Goal: Task Accomplishment & Management: Use online tool/utility

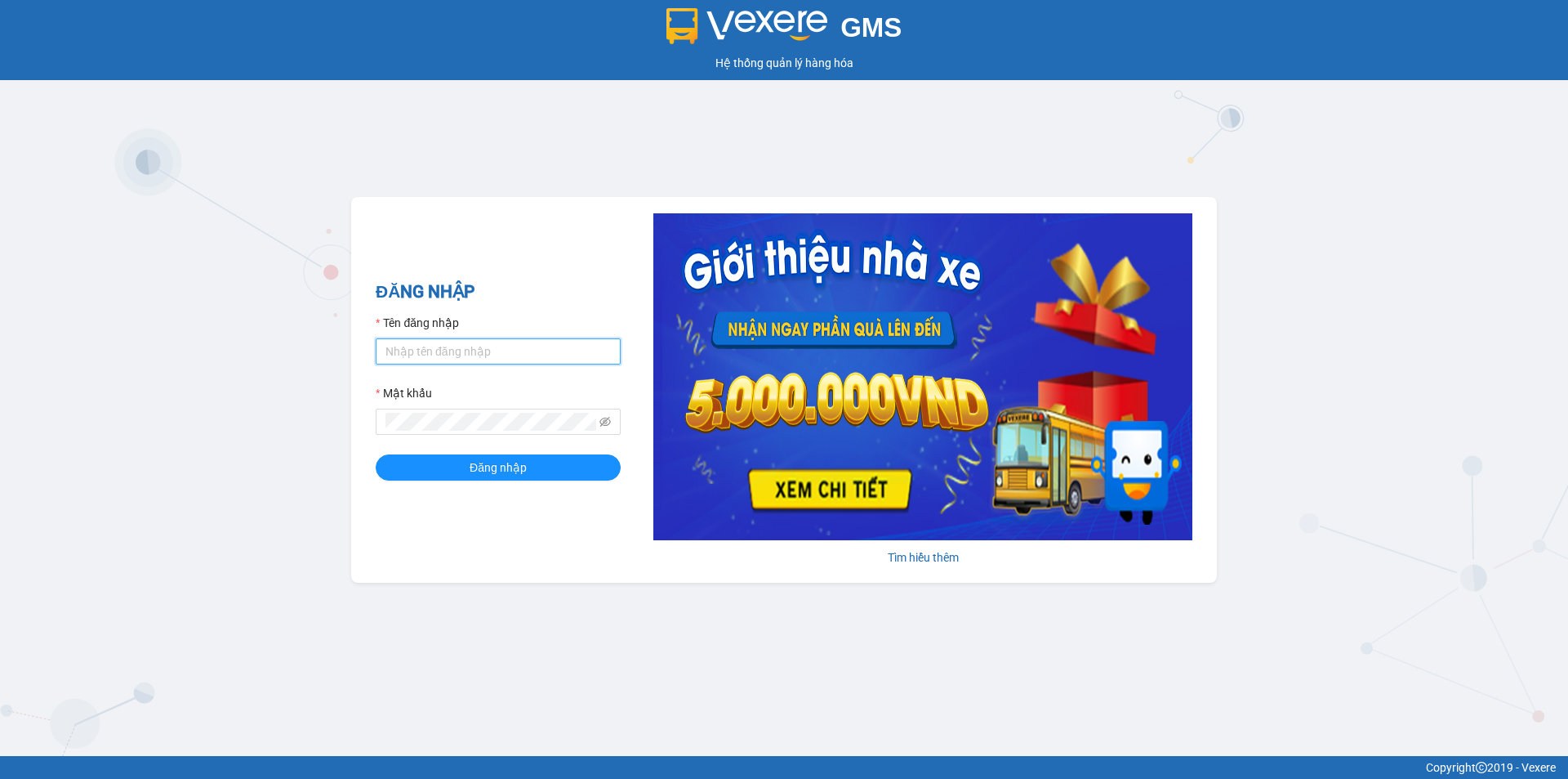
click at [498, 340] on input "Tên đăng nhập" at bounding box center [499, 351] width 245 height 26
type input "thirs.tuannga"
click at [531, 466] on button "Đăng nhập" at bounding box center [499, 467] width 245 height 26
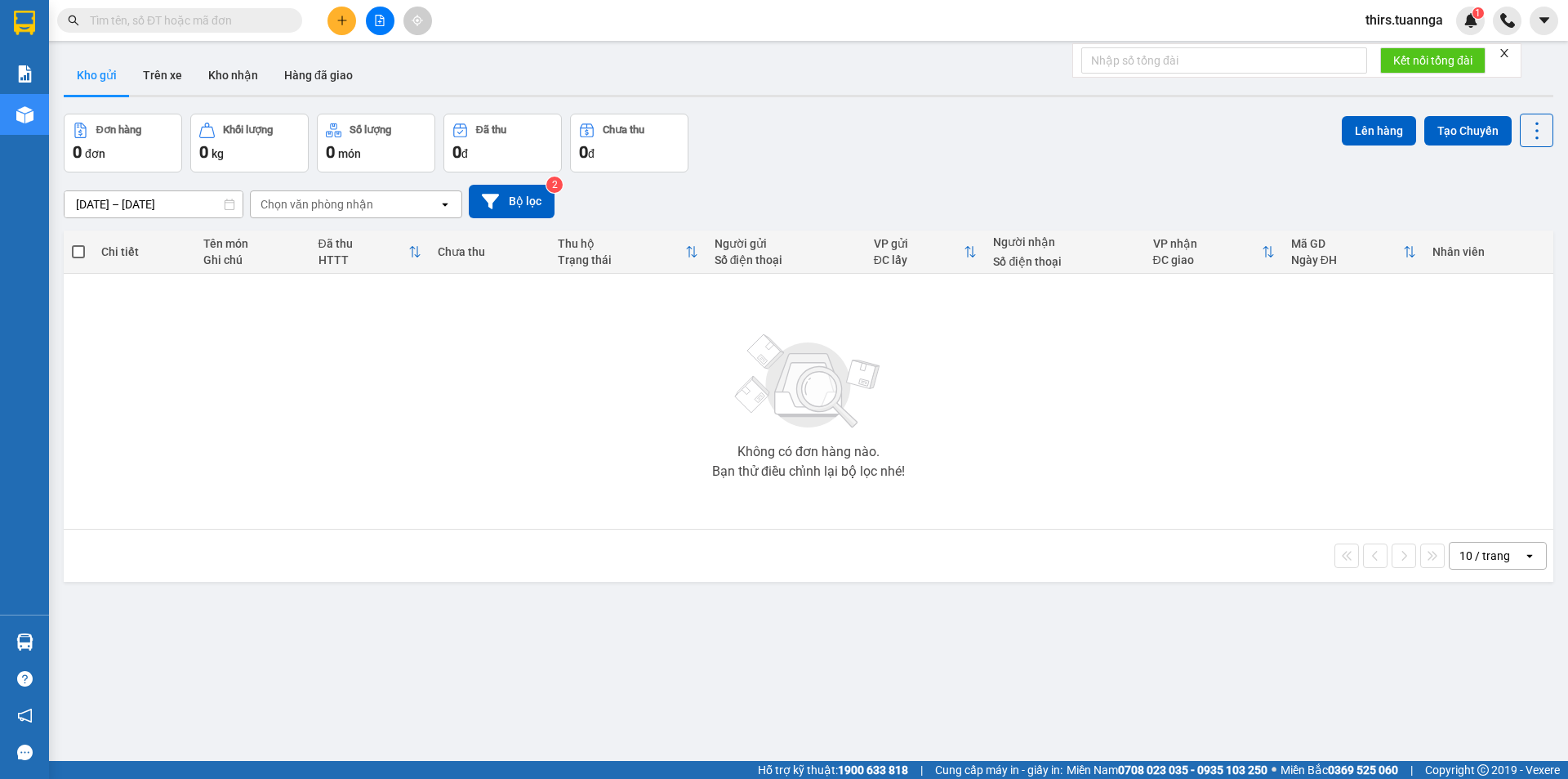
click at [367, 207] on div "Chọn văn phòng nhận" at bounding box center [317, 204] width 112 height 17
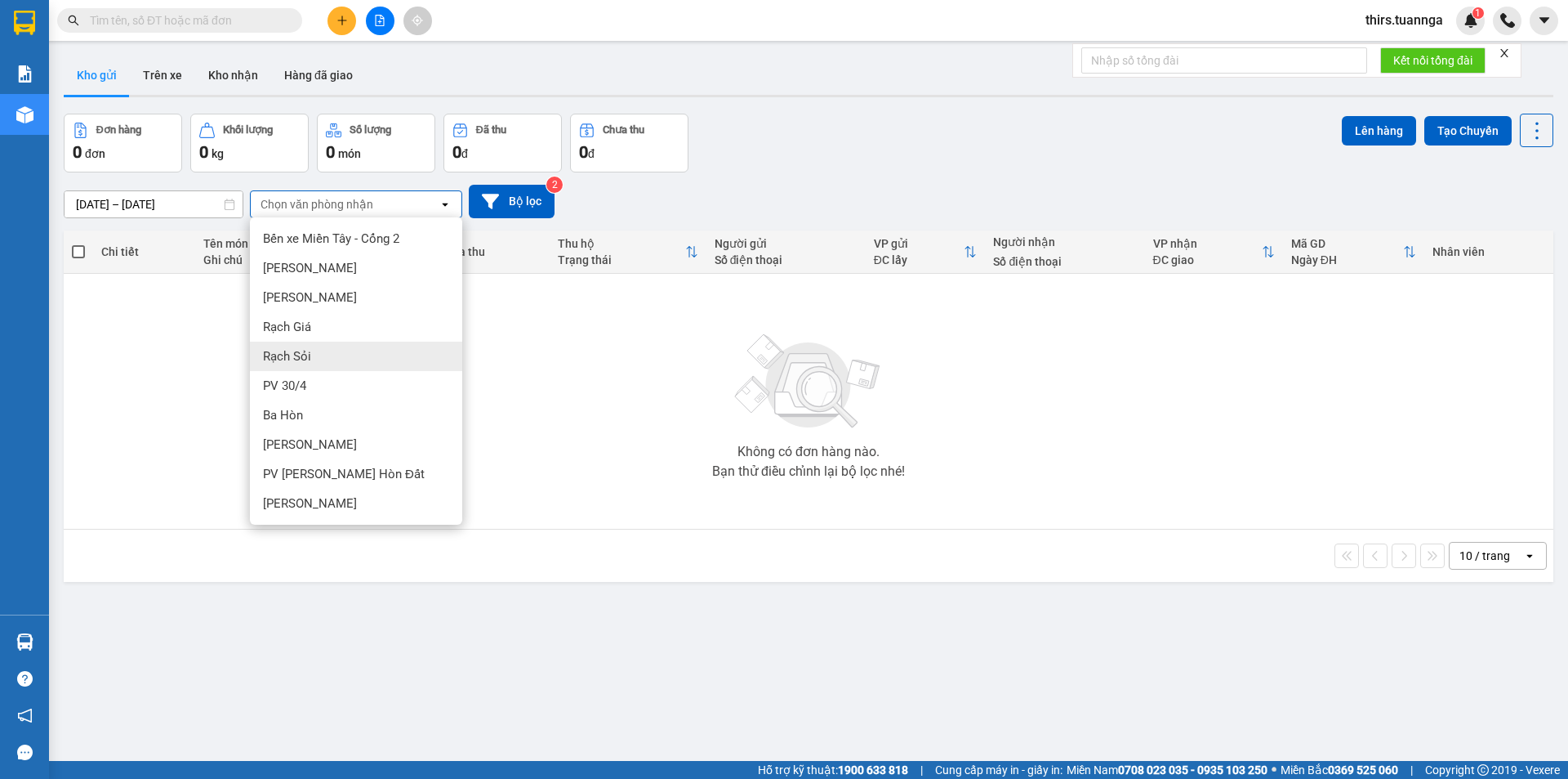
click at [366, 349] on div "Rạch Sỏi" at bounding box center [356, 357] width 213 height 30
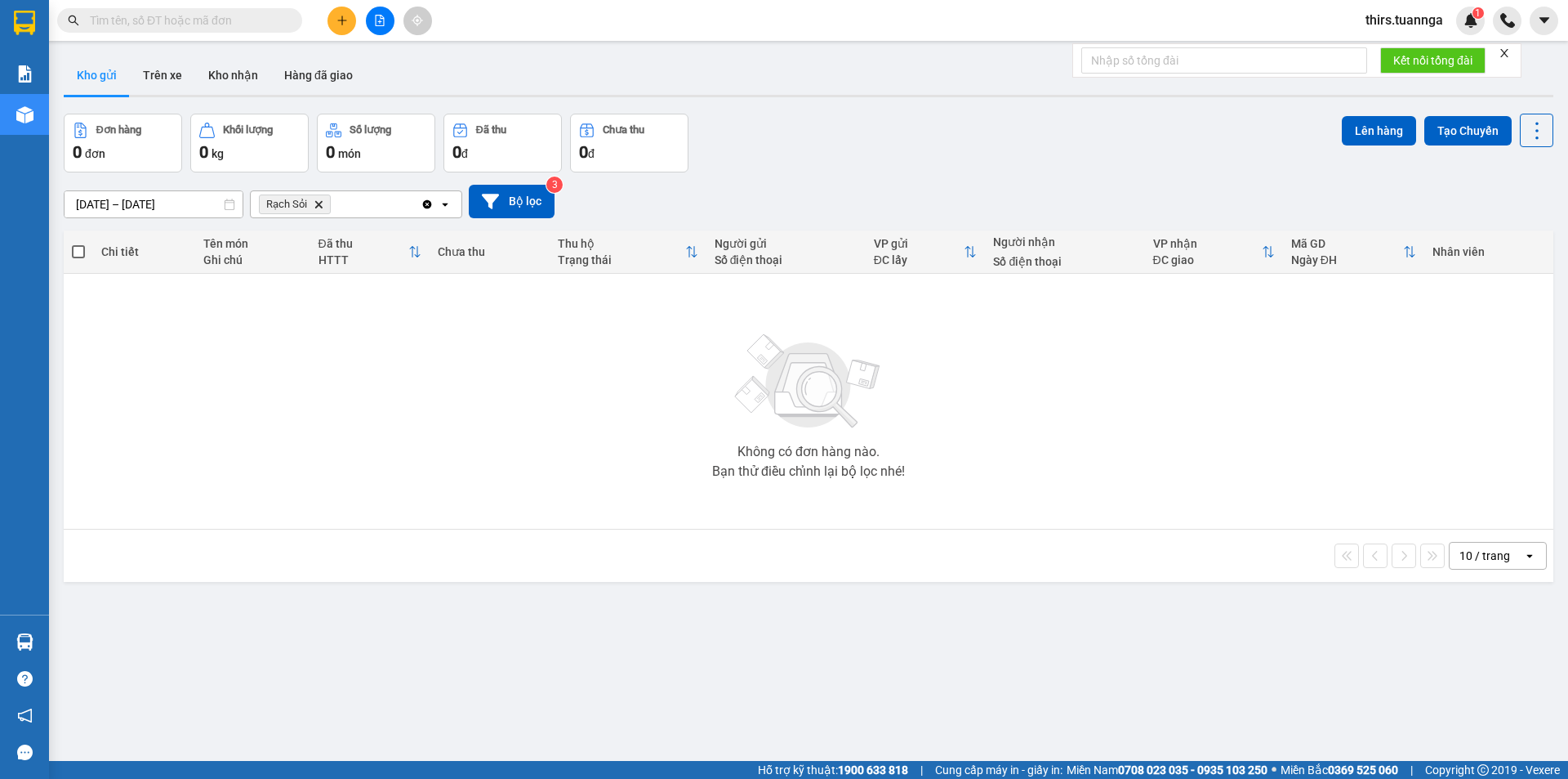
click at [245, 22] on input "text" at bounding box center [187, 19] width 193 height 18
click at [388, 23] on button at bounding box center [380, 20] width 29 height 29
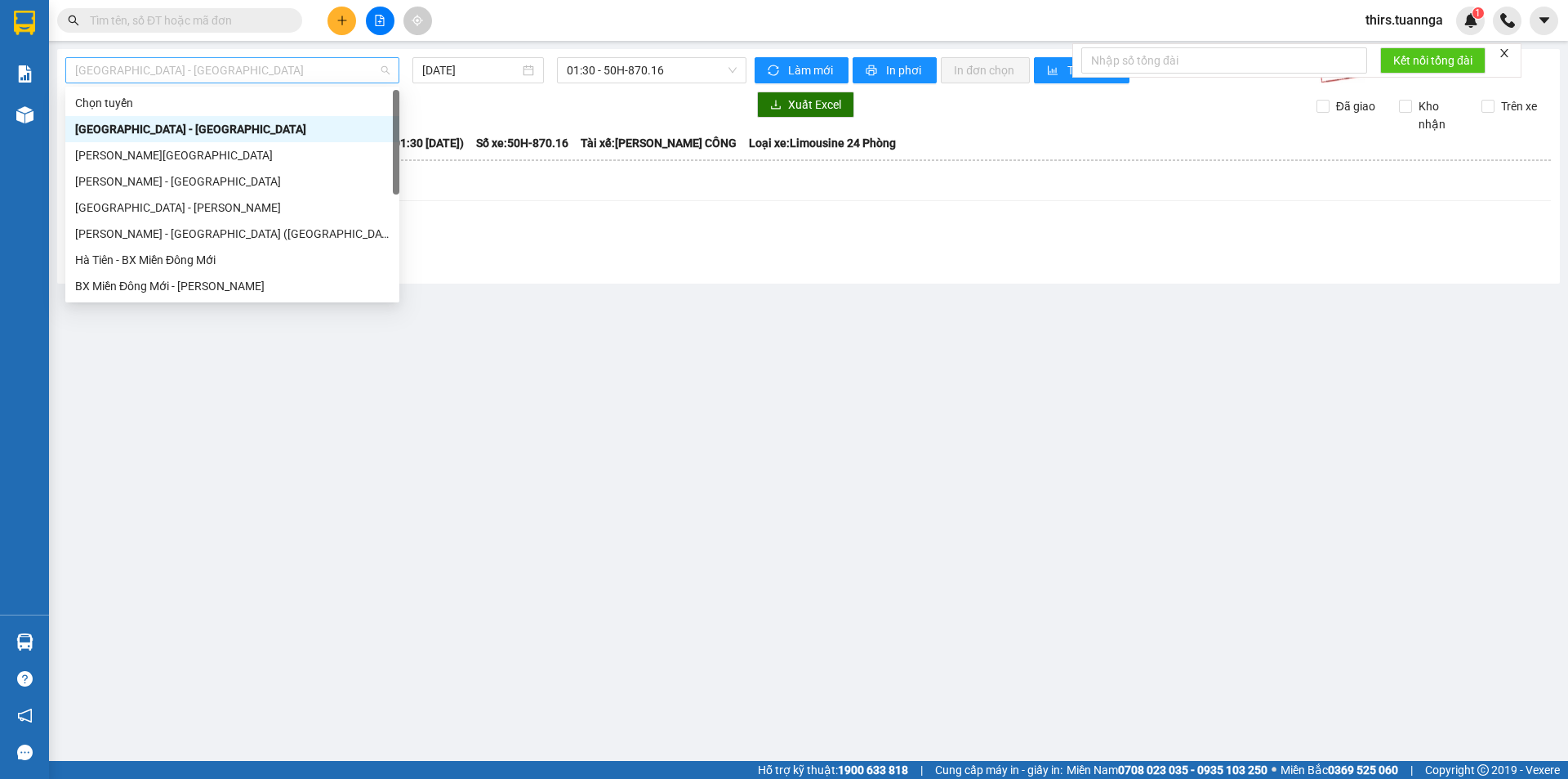
click at [275, 73] on span "[GEOGRAPHIC_DATA] - [GEOGRAPHIC_DATA]" at bounding box center [232, 70] width 315 height 24
click at [174, 185] on div "[PERSON_NAME] - [GEOGRAPHIC_DATA]" at bounding box center [232, 181] width 315 height 18
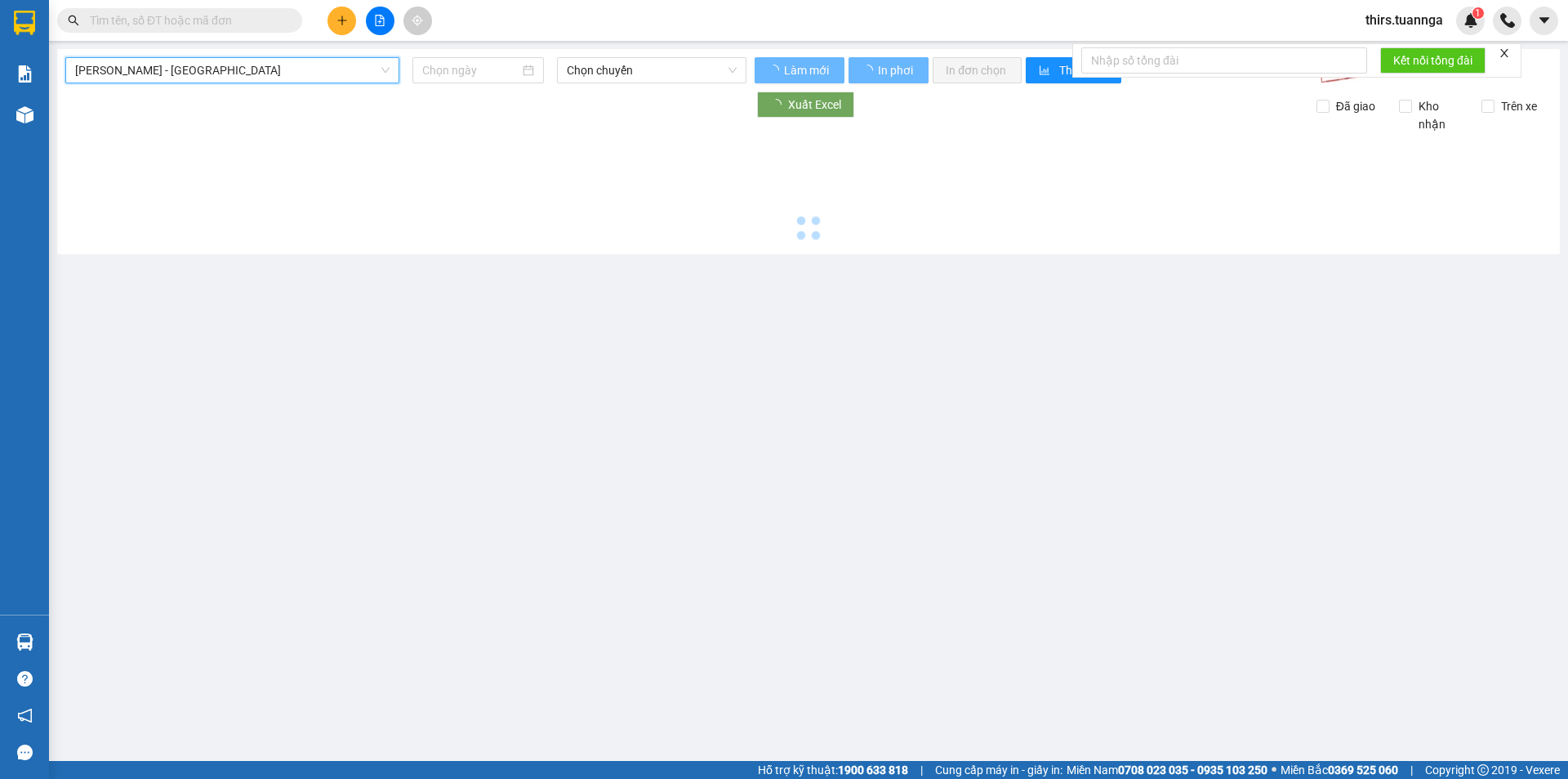
type input "[DATE]"
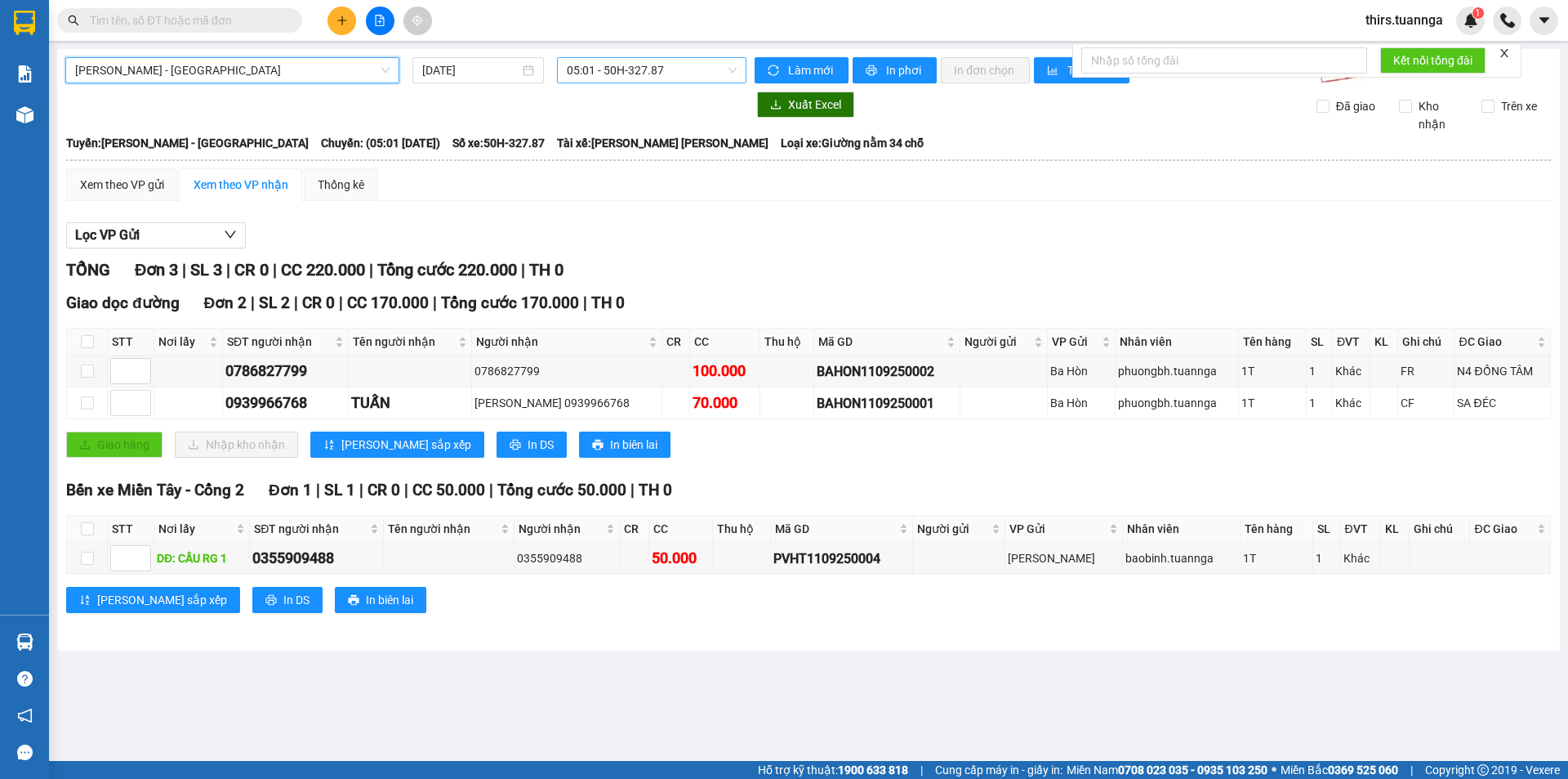
click at [570, 77] on span "05:01 - 50H-327.87" at bounding box center [652, 70] width 170 height 24
type input "4683"
click at [466, 101] on div at bounding box center [406, 105] width 681 height 26
click at [219, 61] on span "[PERSON_NAME] - [GEOGRAPHIC_DATA]" at bounding box center [232, 70] width 315 height 24
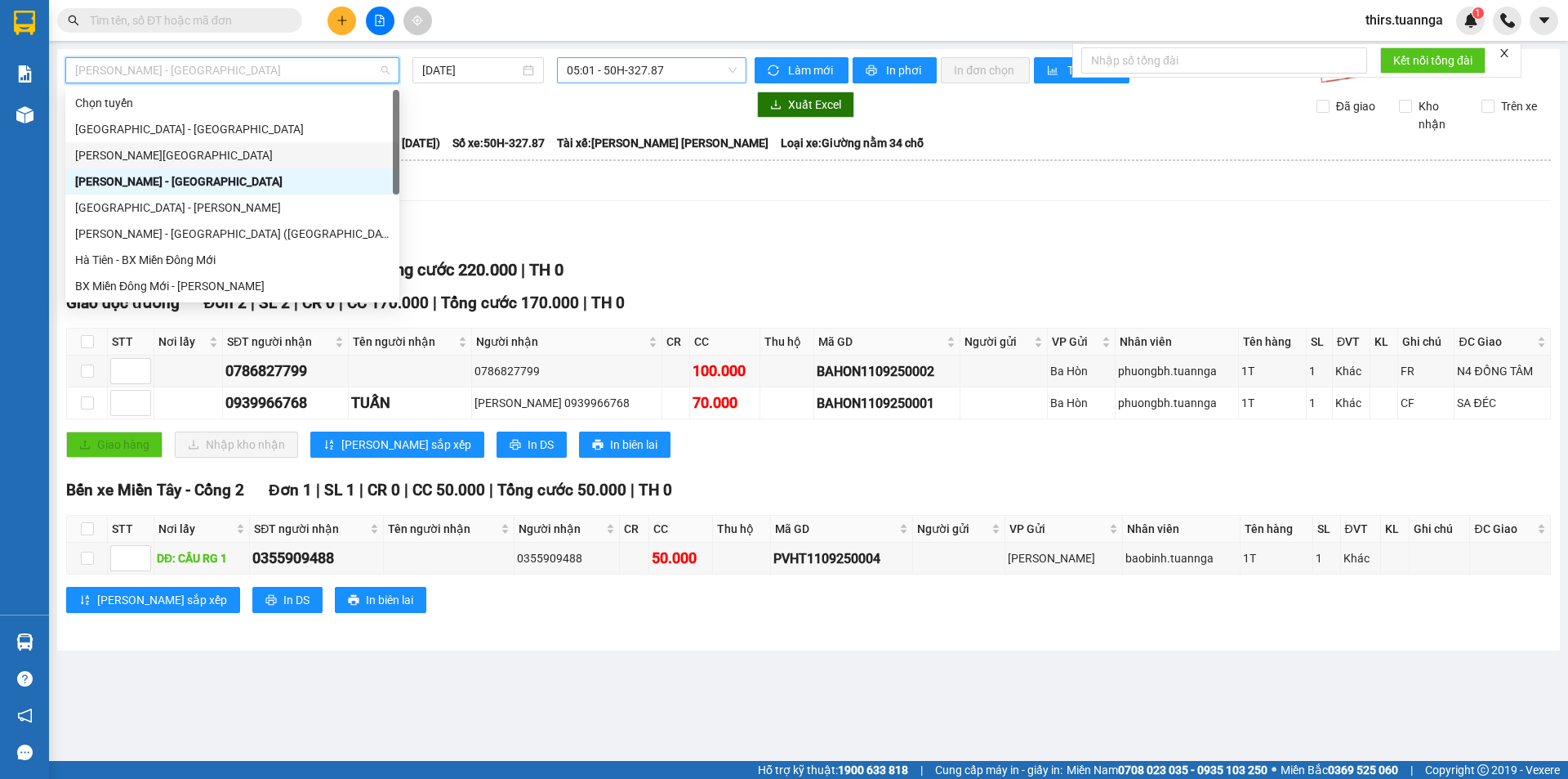
click at [204, 154] on div "[PERSON_NAME][GEOGRAPHIC_DATA]" at bounding box center [232, 154] width 315 height 18
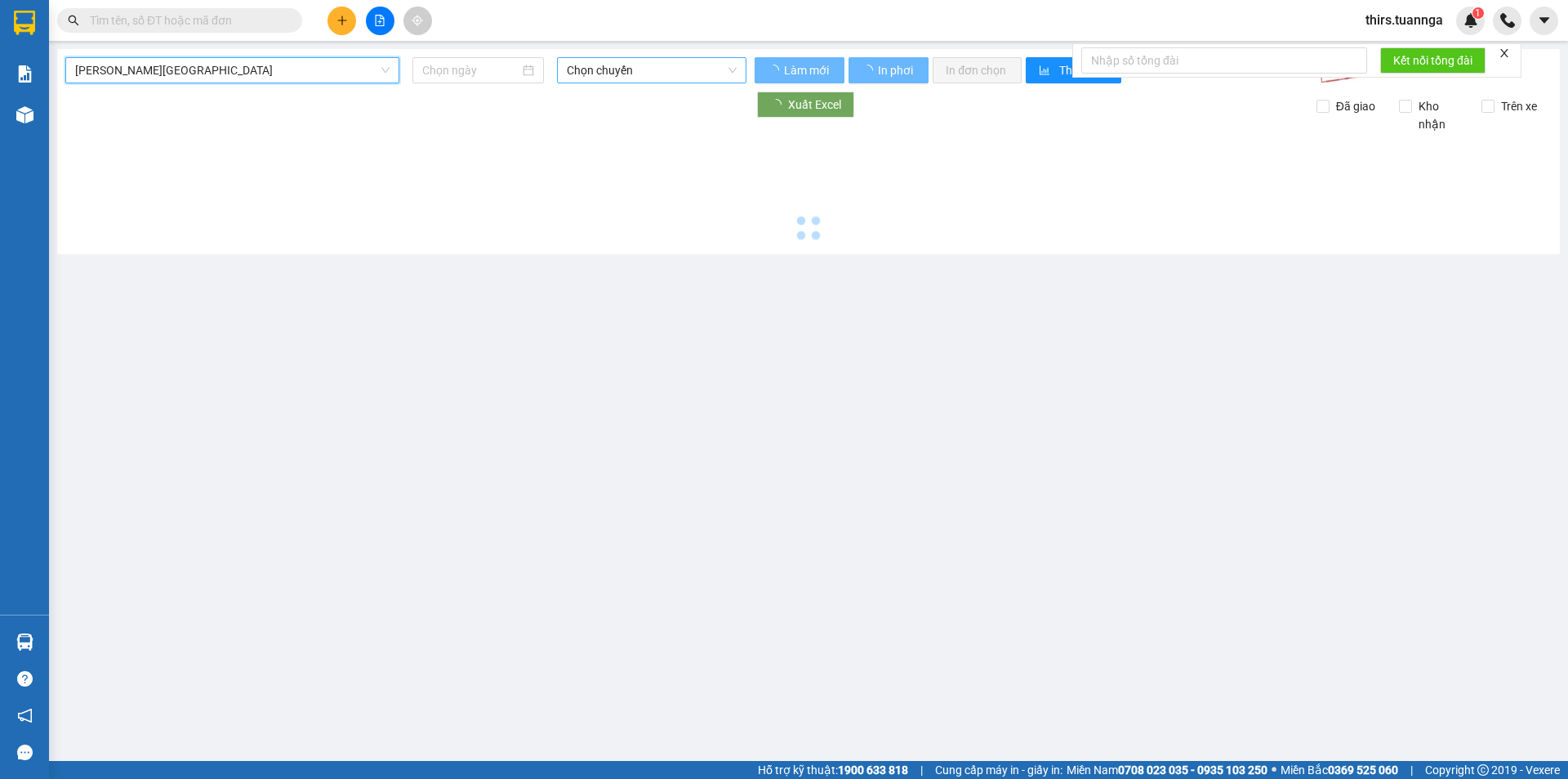
type input "[DATE]"
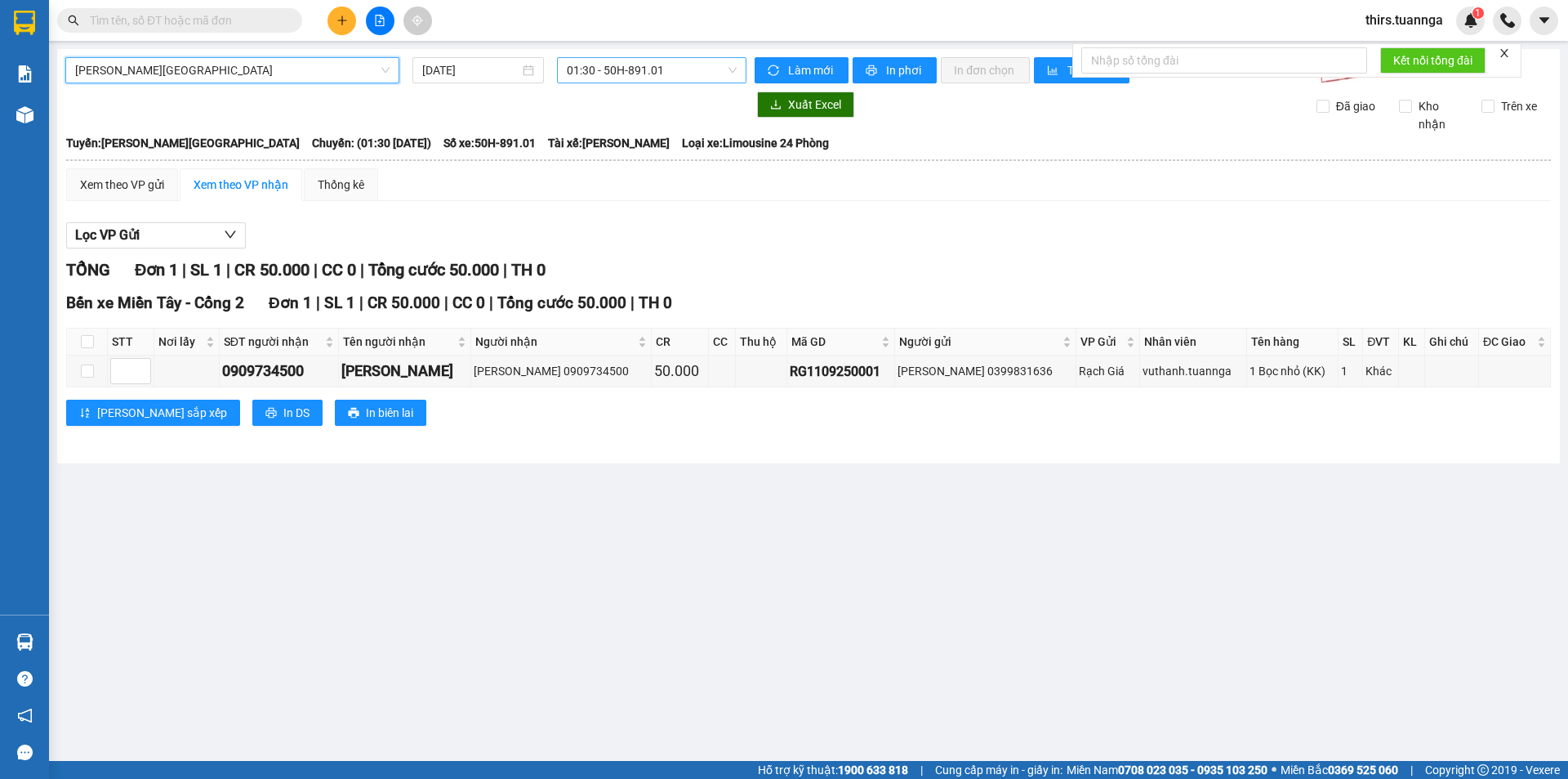
click at [667, 74] on span "01:30 - 50H-891.01" at bounding box center [652, 70] width 170 height 24
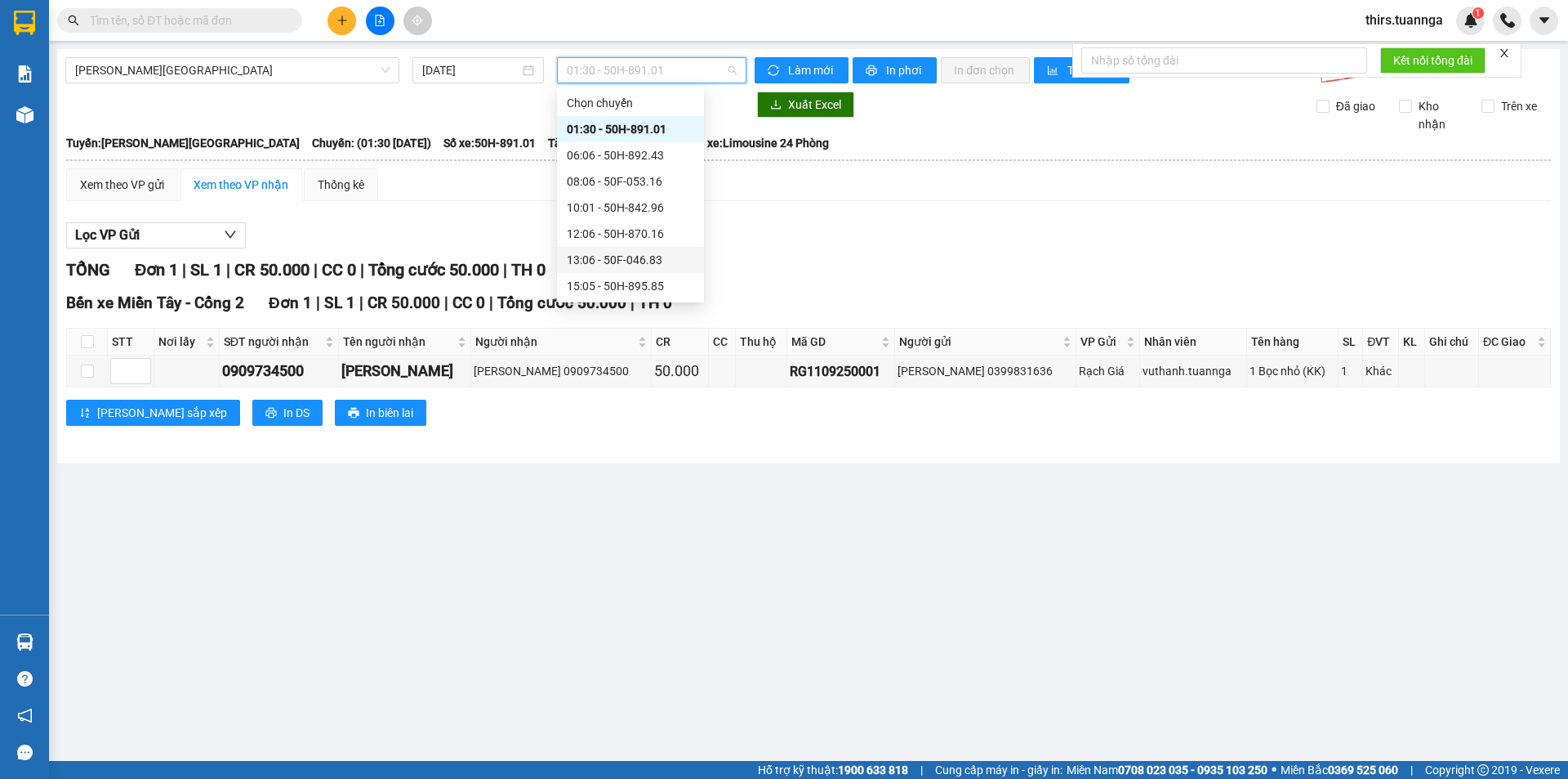
click at [636, 262] on div "13:06 - 50F-046.83" at bounding box center [630, 259] width 127 height 18
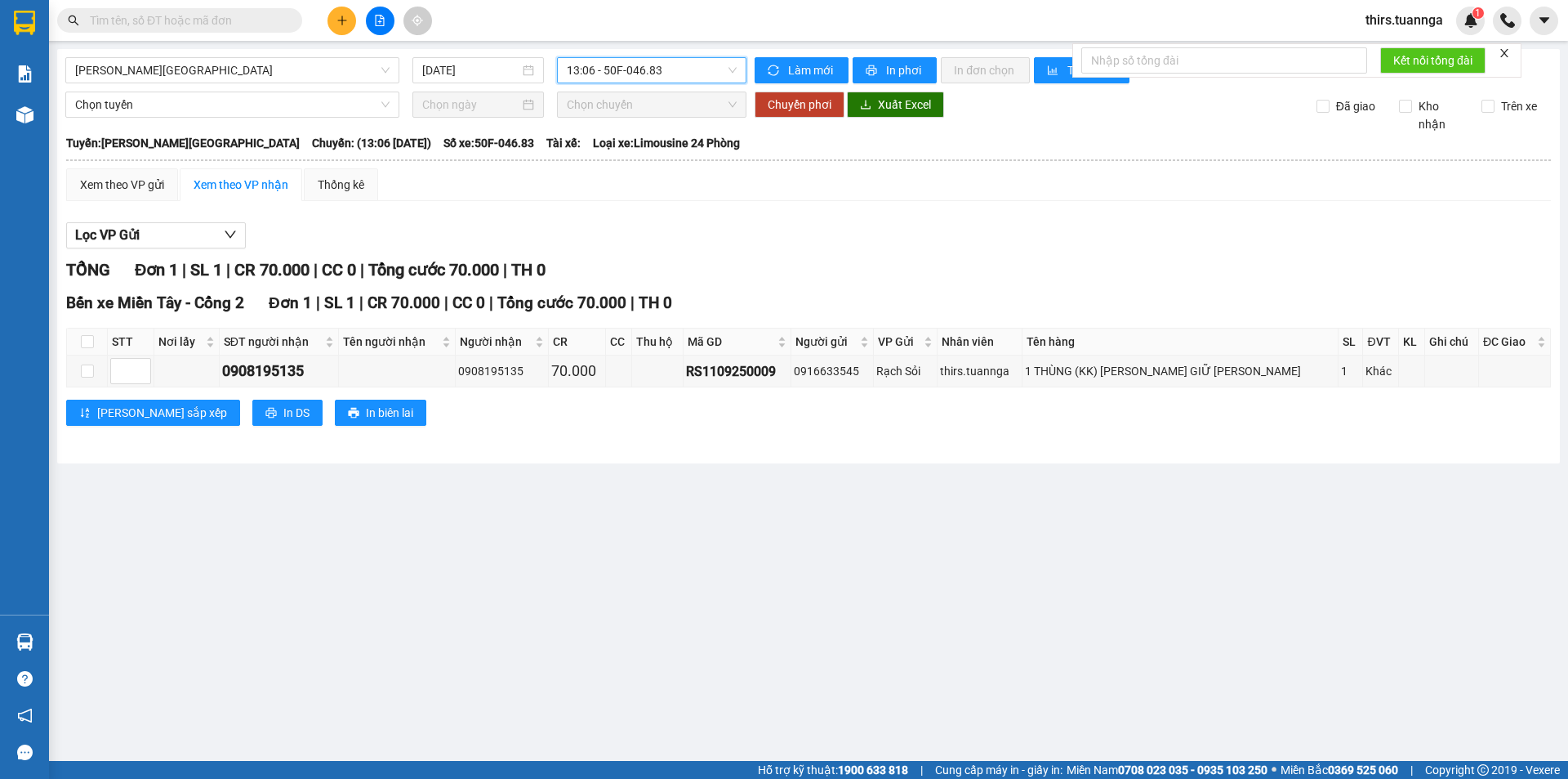
click at [706, 209] on div "Xem theo VP gửi Xem theo [PERSON_NAME] Thống kê Lọc VP Gửi [PERSON_NAME] 1 | S…" at bounding box center [809, 306] width 1485 height 278
click at [324, 112] on span "Chọn tuyến" at bounding box center [232, 104] width 315 height 24
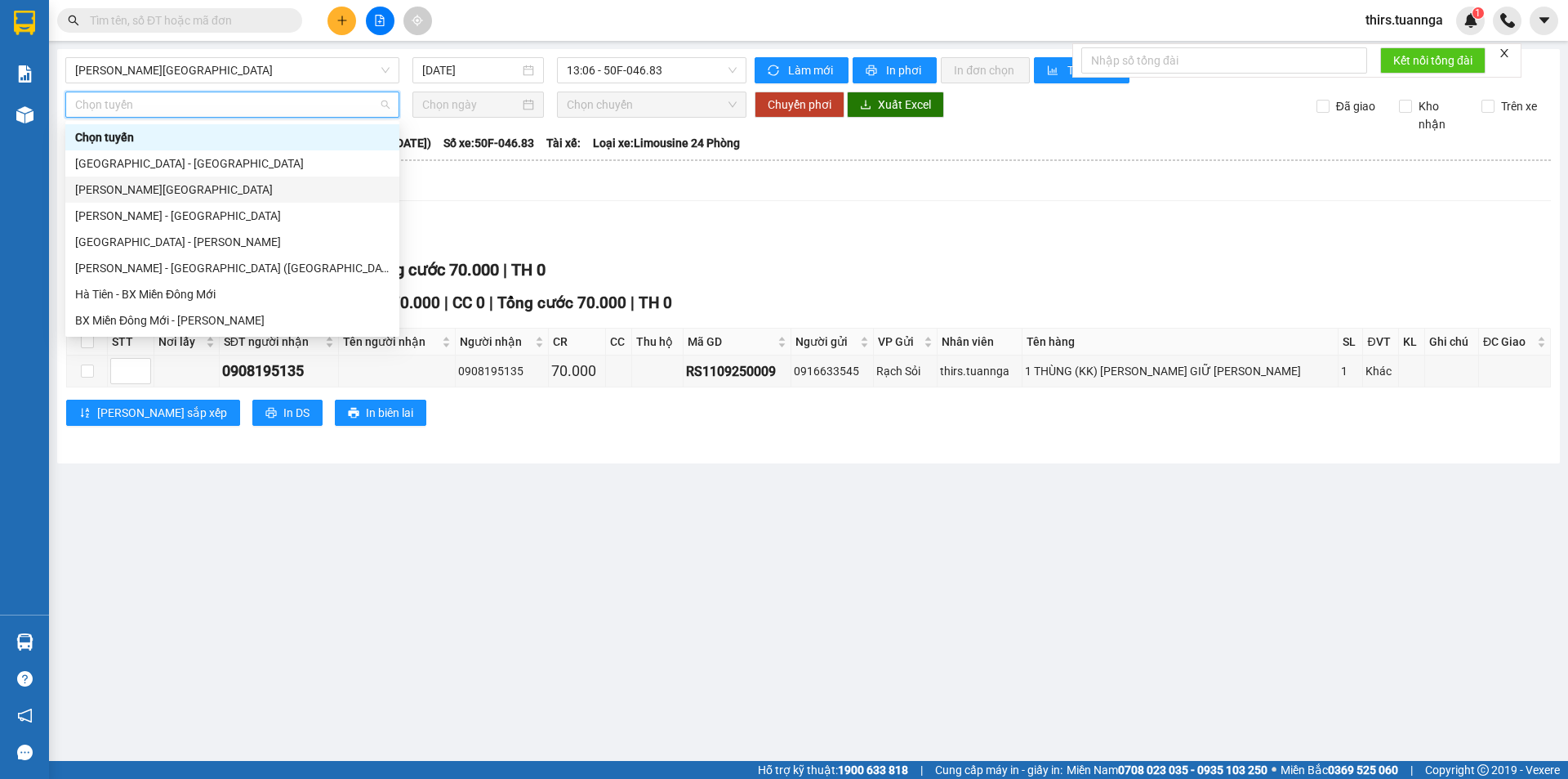
click at [179, 194] on div "[PERSON_NAME][GEOGRAPHIC_DATA]" at bounding box center [232, 188] width 315 height 18
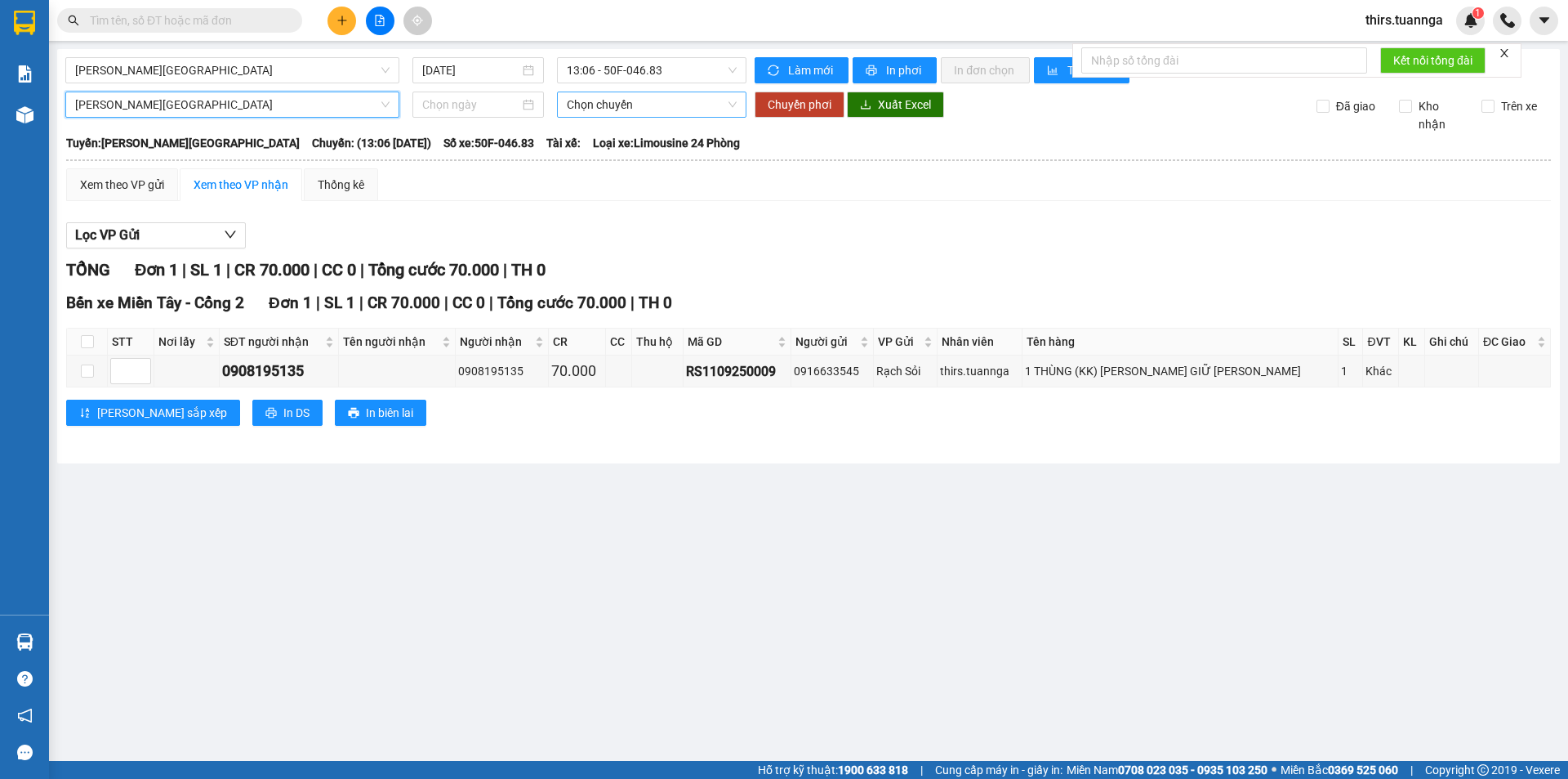
click at [591, 107] on span "Chọn chuyến" at bounding box center [652, 104] width 170 height 24
click at [680, 106] on span "Chọn chuyến" at bounding box center [652, 104] width 170 height 24
click at [729, 106] on span "Chọn chuyến" at bounding box center [652, 104] width 170 height 24
click at [428, 115] on div at bounding box center [478, 105] width 132 height 26
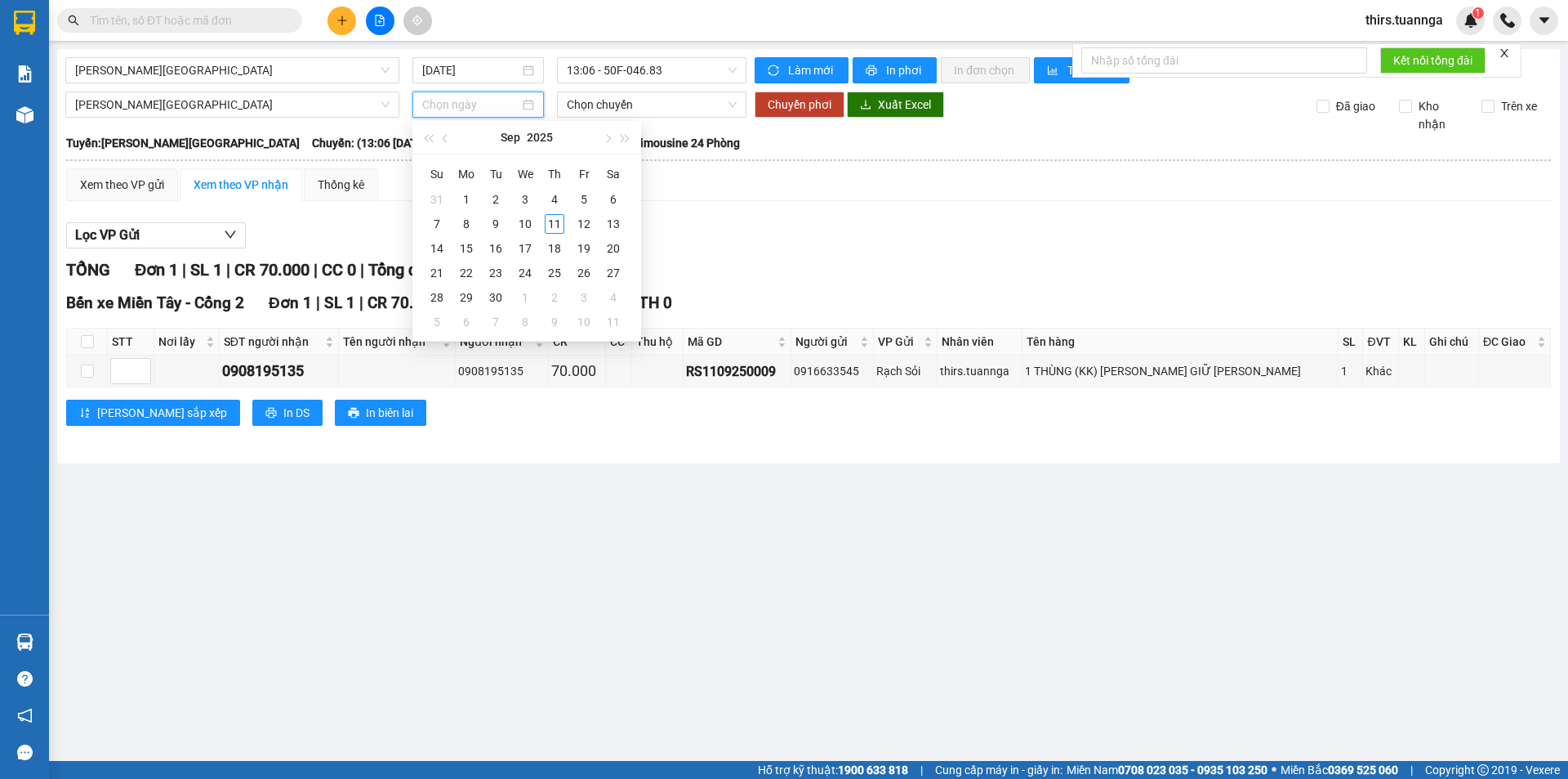
click at [432, 109] on input at bounding box center [471, 104] width 97 height 18
type input "[DATE]"
click at [559, 221] on div "11" at bounding box center [554, 224] width 19 height 19
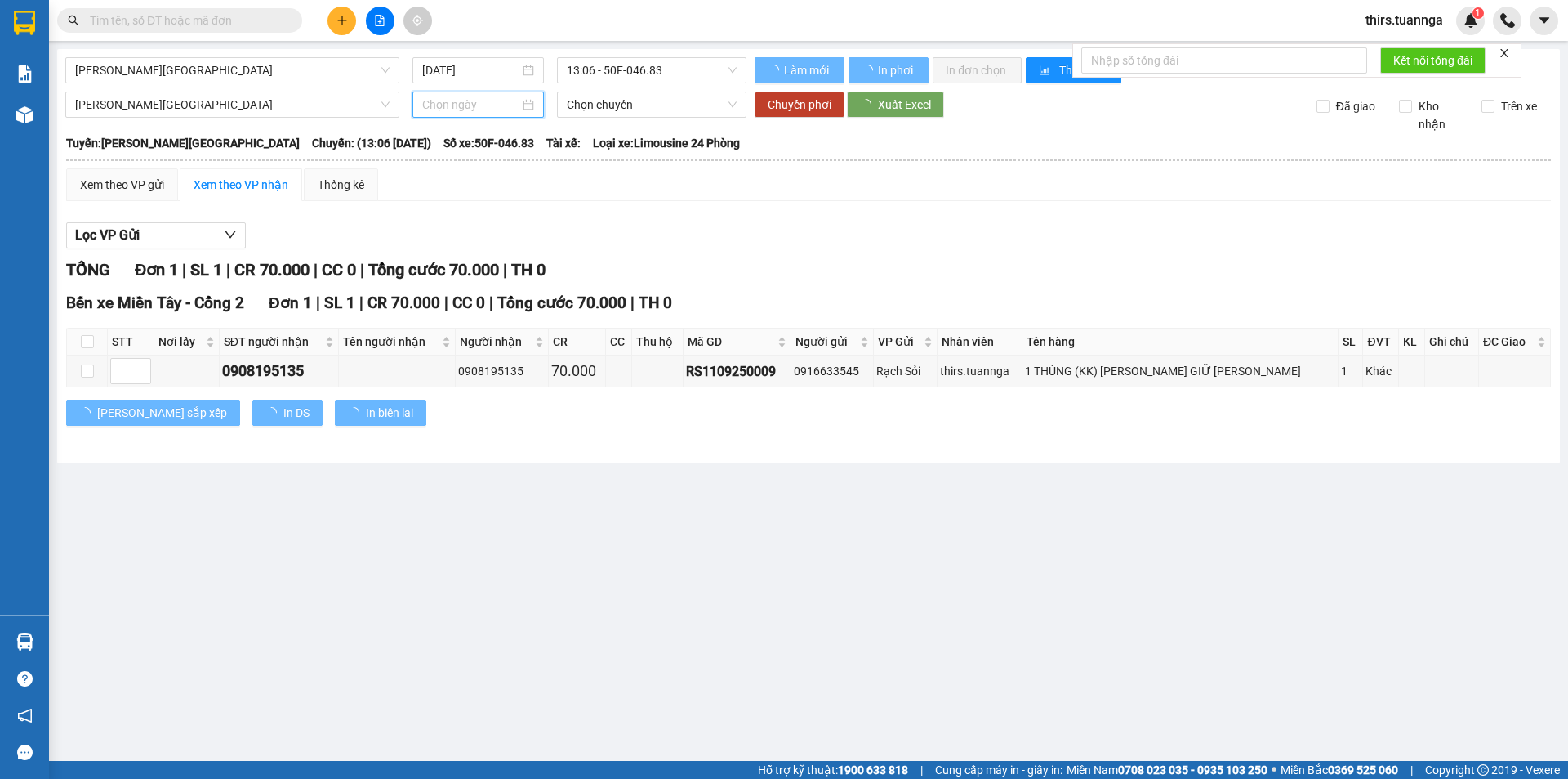
type input "[DATE]"
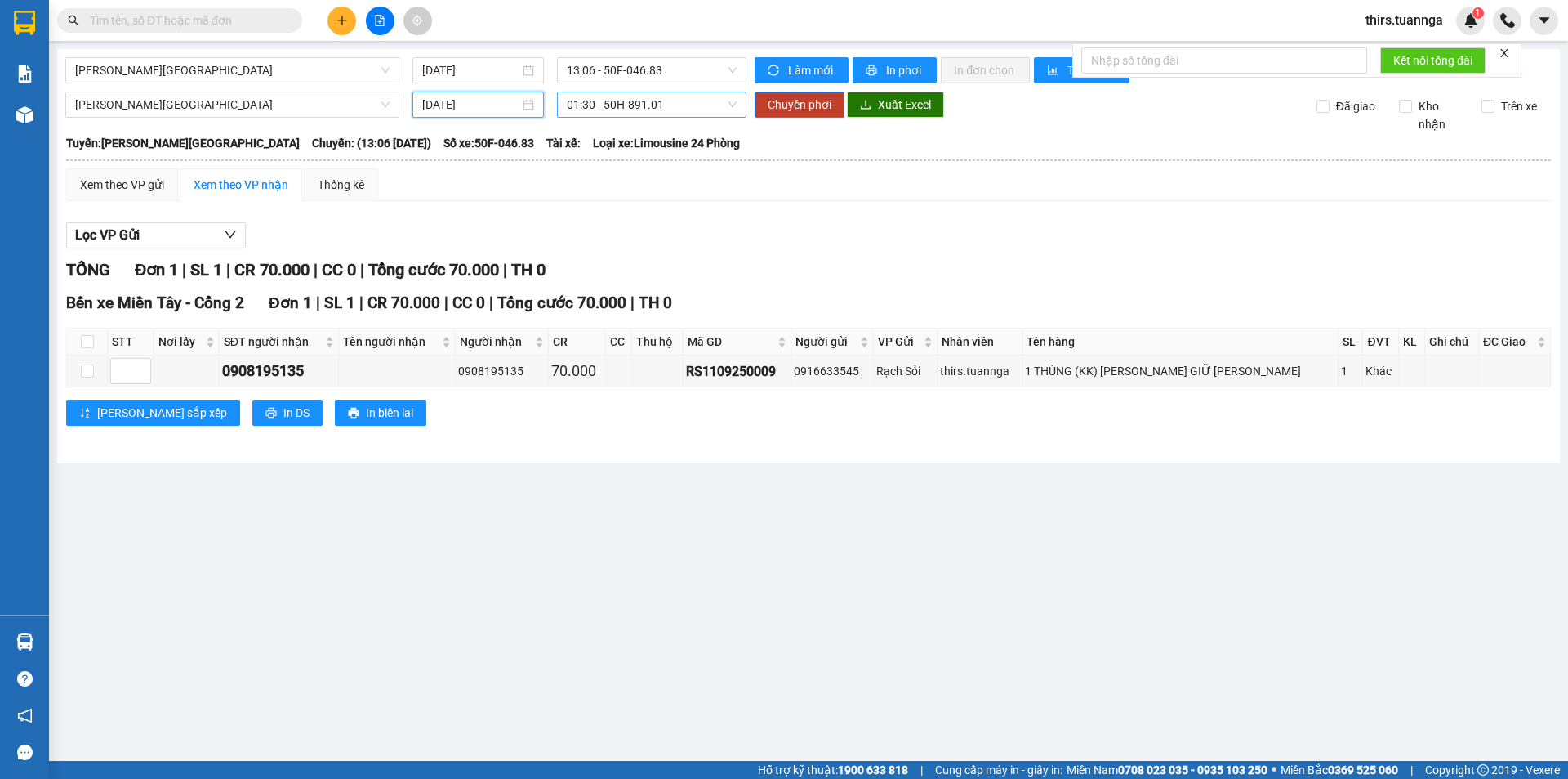
click at [717, 115] on span "01:30 - 50H-891.01" at bounding box center [652, 104] width 170 height 24
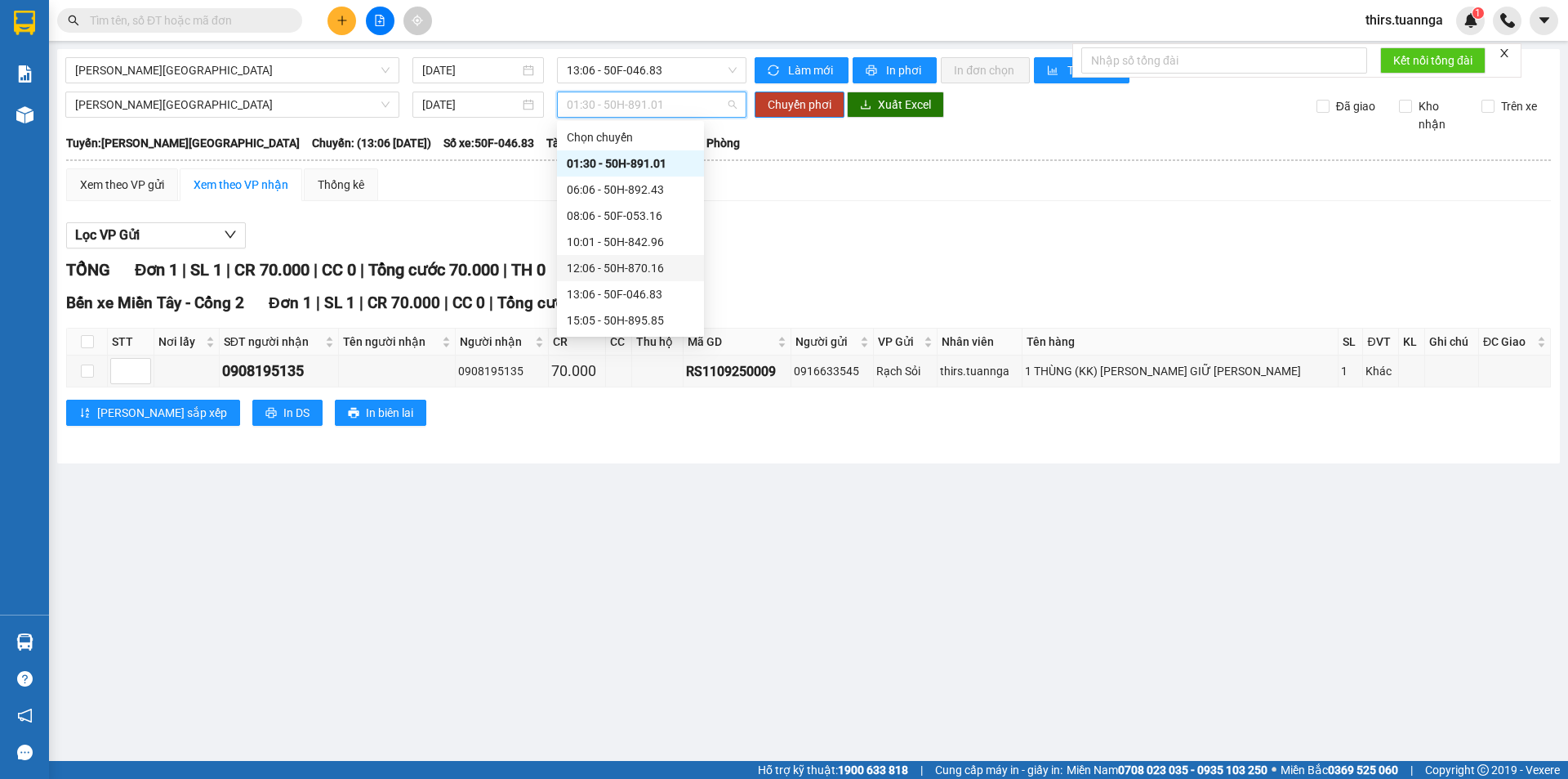
click at [618, 270] on div "12:06 - 50H-870.16" at bounding box center [630, 267] width 127 height 18
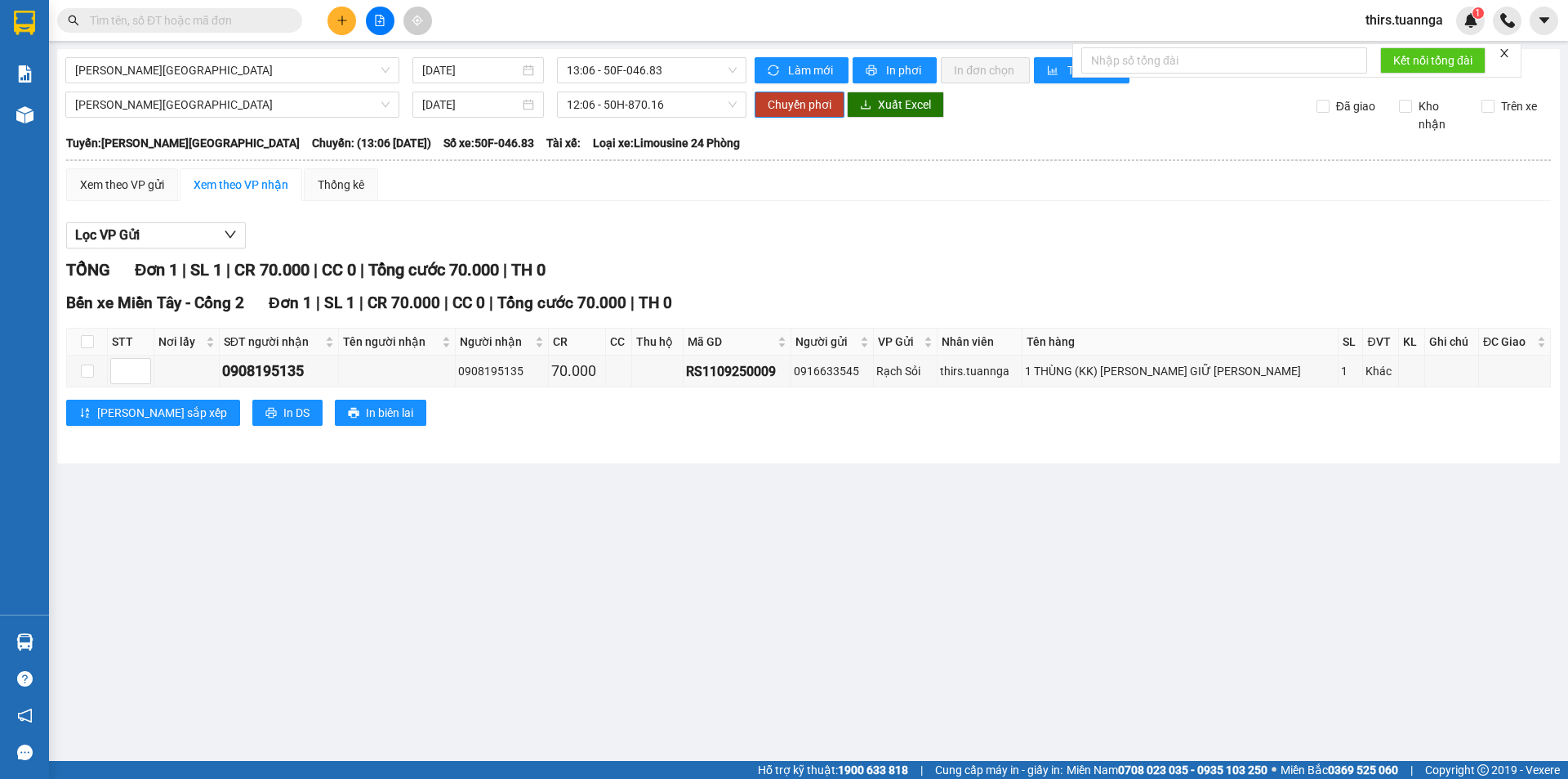
click at [822, 221] on div "Lọc VP Gửi [PERSON_NAME] 1 | SL 1 | CR 70.000 | CC 0 | [PERSON_NAME] 70.000 | …" at bounding box center [809, 331] width 1485 height 232
click at [796, 113] on button "Chuyển phơi" at bounding box center [799, 105] width 90 height 26
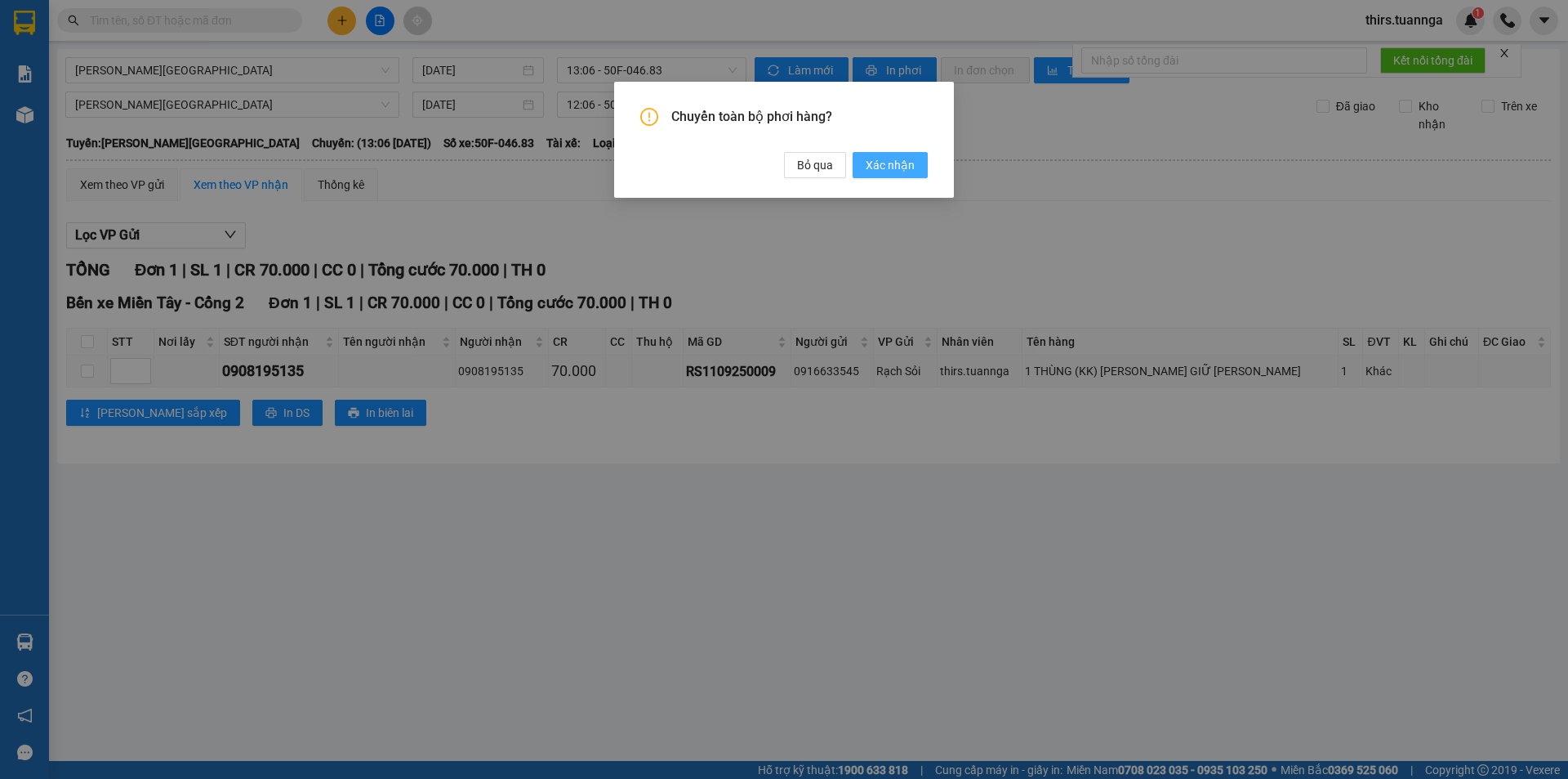
click at [895, 163] on span "Xác nhận" at bounding box center [890, 164] width 49 height 18
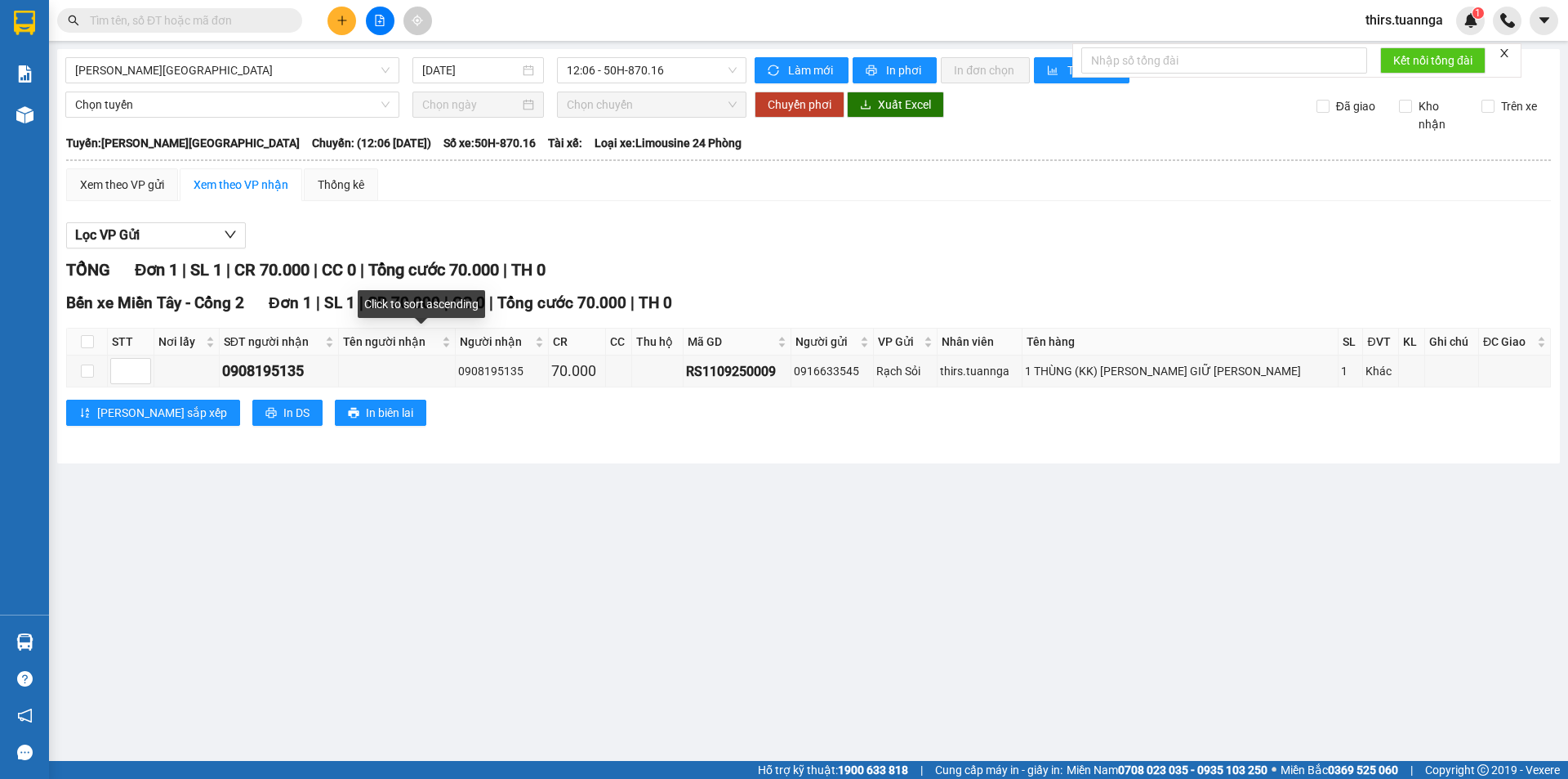
drag, startPoint x: 386, startPoint y: 350, endPoint x: 370, endPoint y: 228, distance: 123.0
click at [374, 21] on icon "file-add" at bounding box center [380, 20] width 11 height 11
click at [320, 113] on span "Chọn tuyến" at bounding box center [232, 104] width 315 height 24
click at [748, 199] on div "Xem theo VP gửi Xem theo VP nhận Thống kê" at bounding box center [809, 184] width 1485 height 32
